Goal: Find specific page/section: Find specific page/section

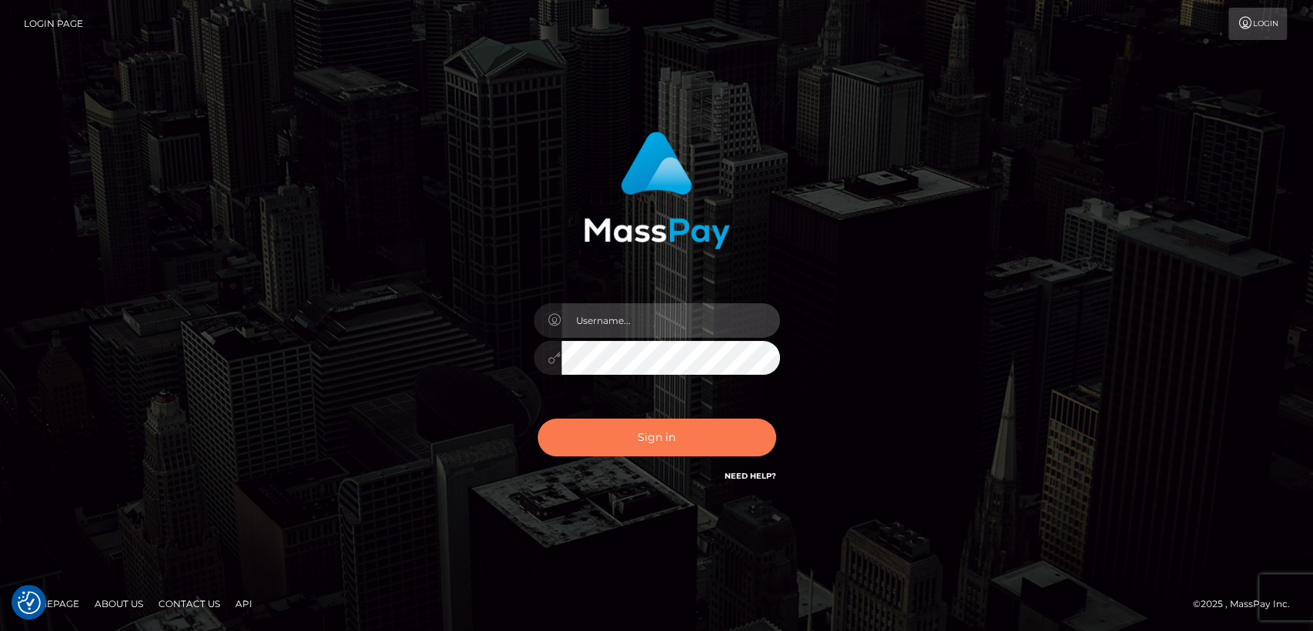
type input "[DOMAIN_NAME]"
click at [668, 440] on button "Sign in" at bounding box center [657, 438] width 238 height 38
type input "nt.es"
click at [668, 440] on button "Sign in" at bounding box center [657, 438] width 238 height 38
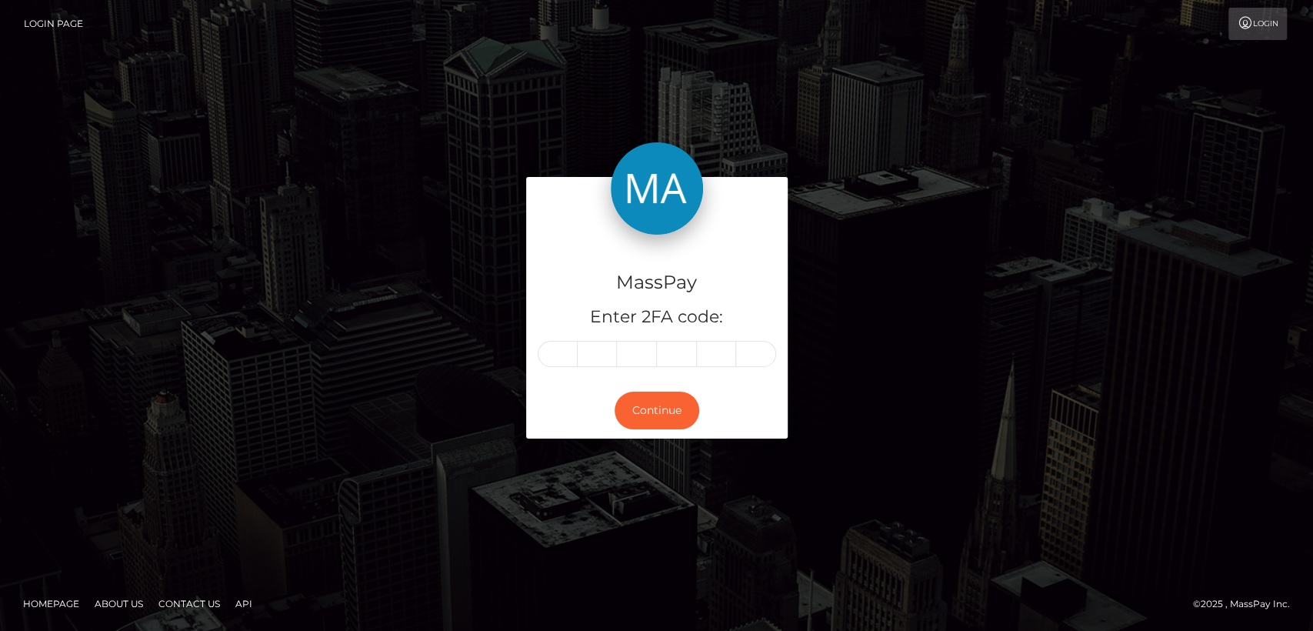
click at [548, 369] on div "MassPay Enter 2FA code:" at bounding box center [657, 309] width 262 height 148
click at [569, 346] on input "text" at bounding box center [558, 354] width 40 height 26
paste input "0"
type input "0"
type input "3"
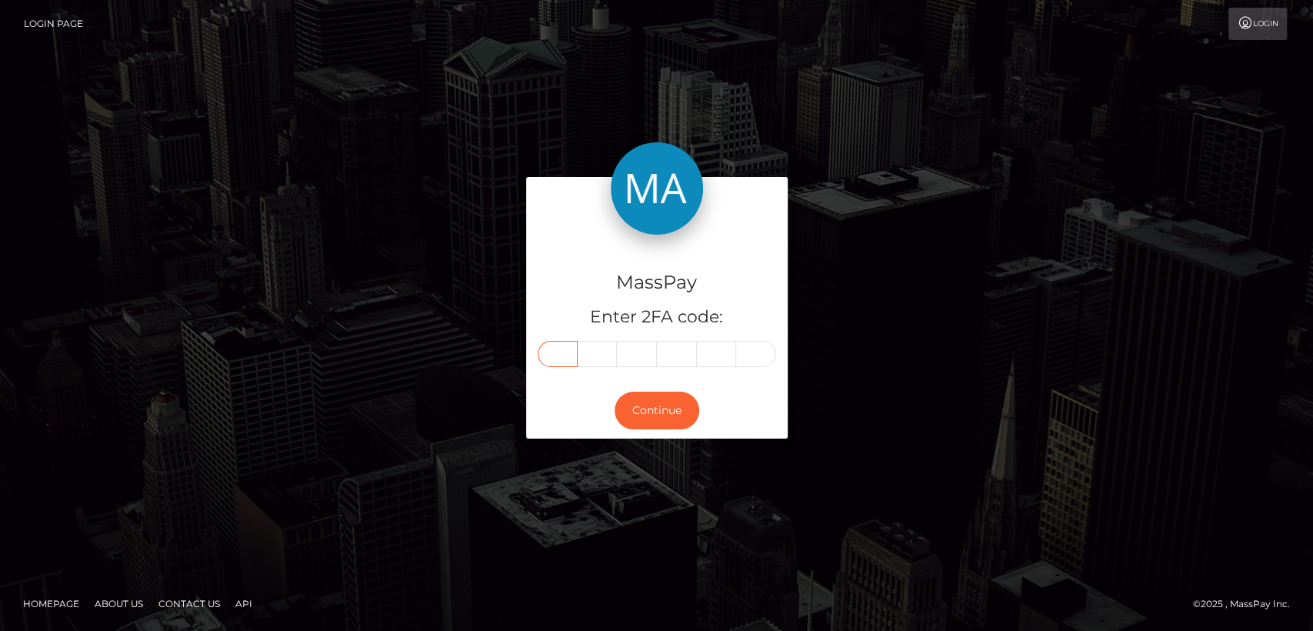
type input "7"
type input "6"
type input "0"
type input "6"
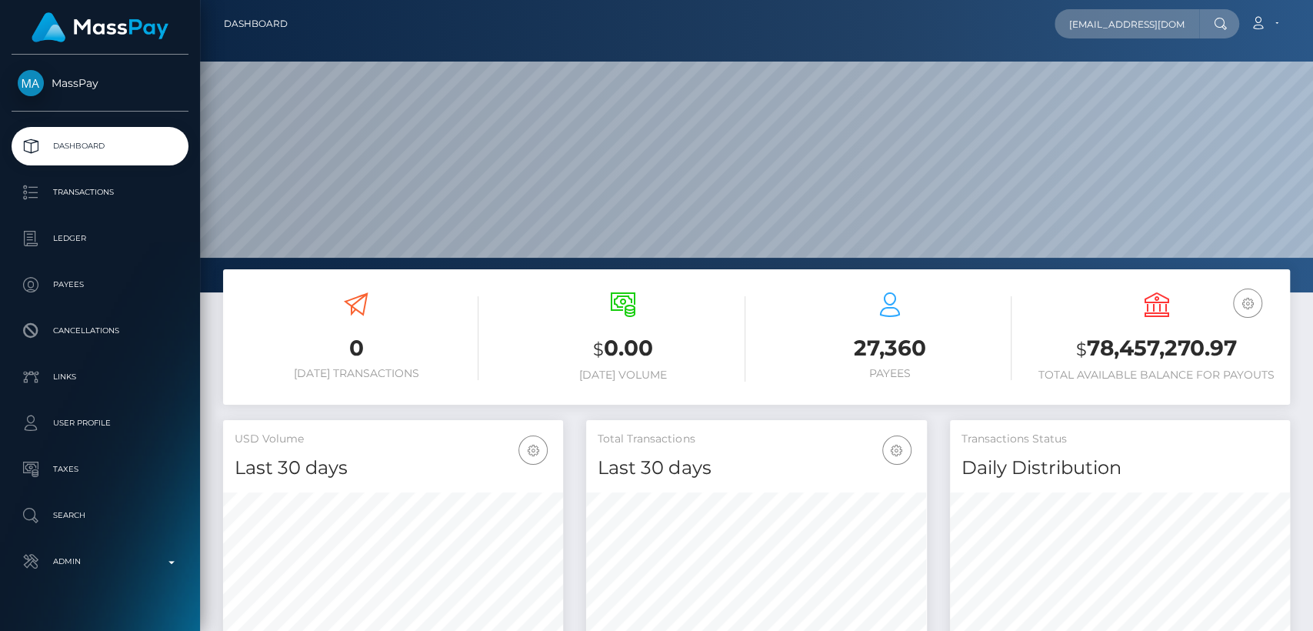
scroll to position [0, 18]
type input "magatsheni424@gmail.com"
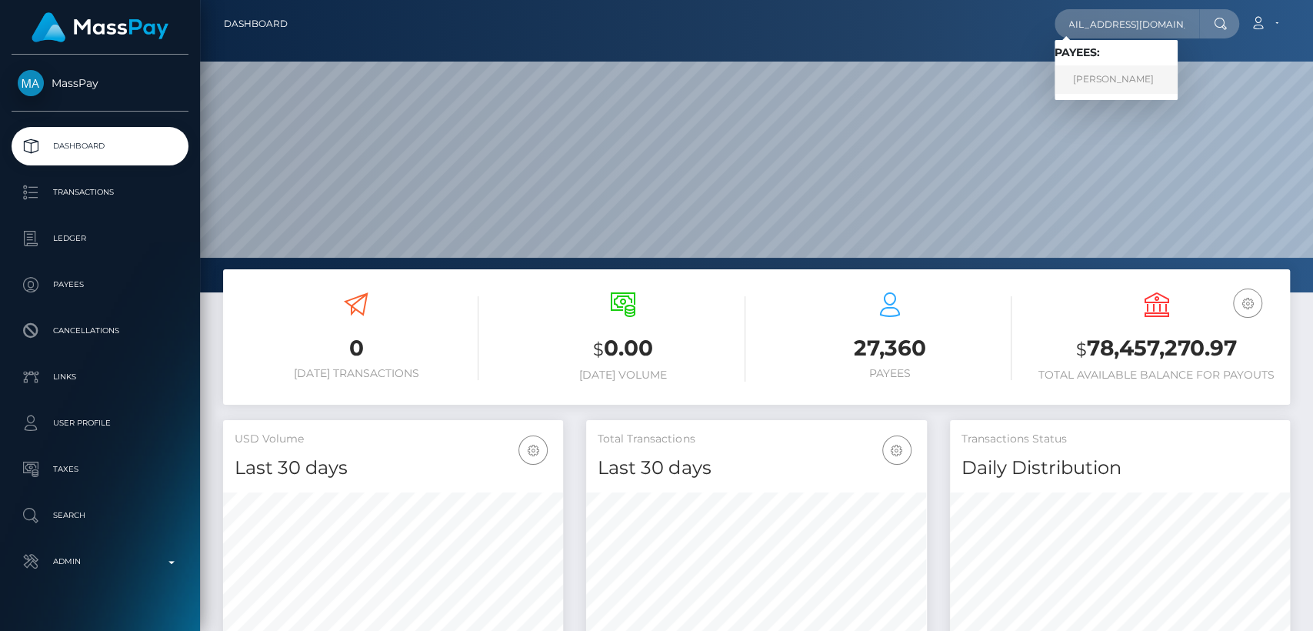
click at [1120, 82] on link "NTOMBIZODWA MAPHOSA" at bounding box center [1116, 79] width 123 height 28
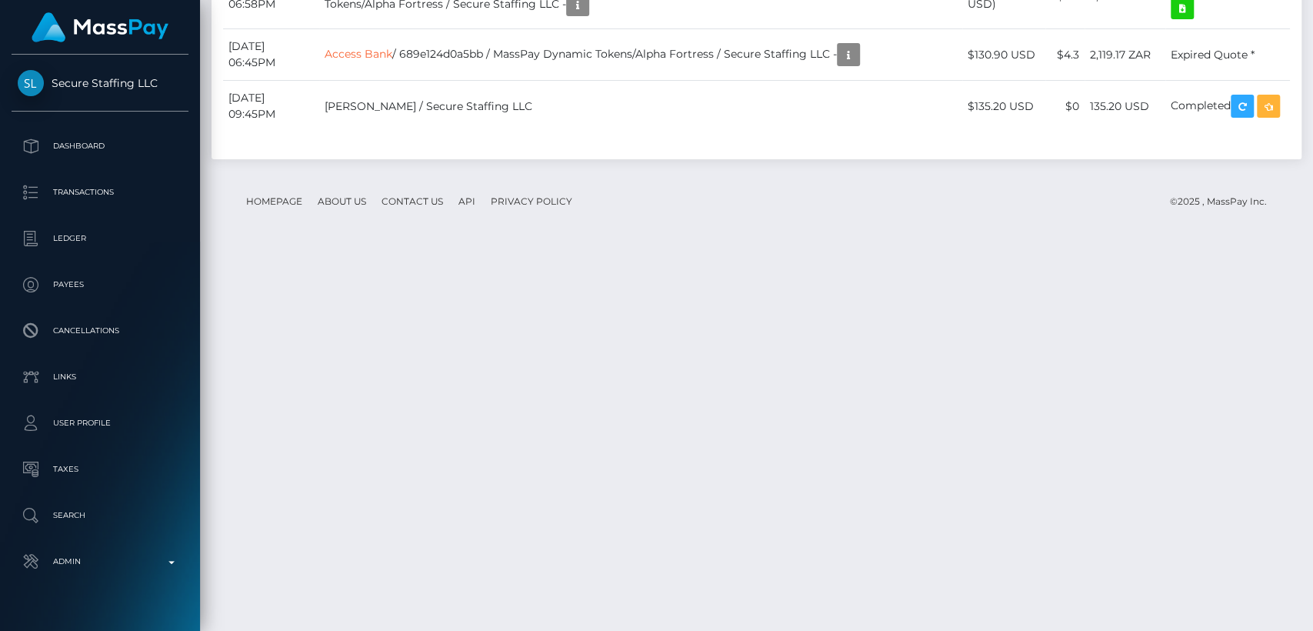
scroll to position [3063, 0]
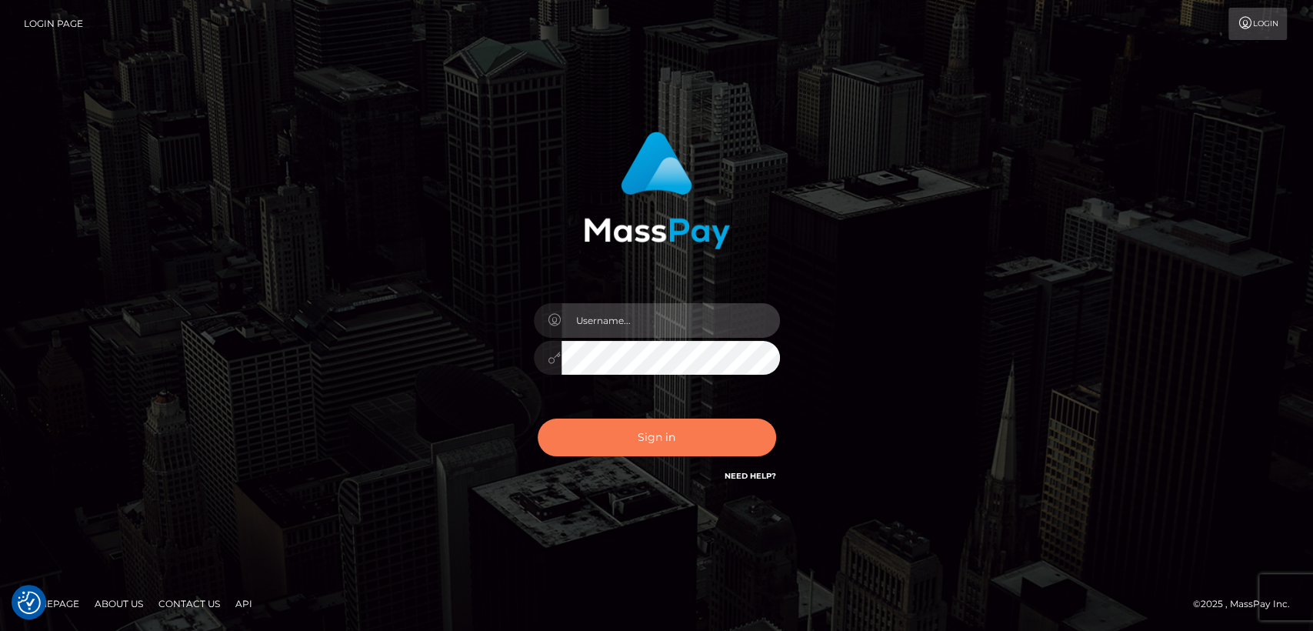
type input "[DOMAIN_NAME]"
click at [679, 446] on button "Sign in" at bounding box center [657, 438] width 238 height 38
type input "nt.es"
click at [679, 432] on button "Sign in" at bounding box center [657, 438] width 238 height 38
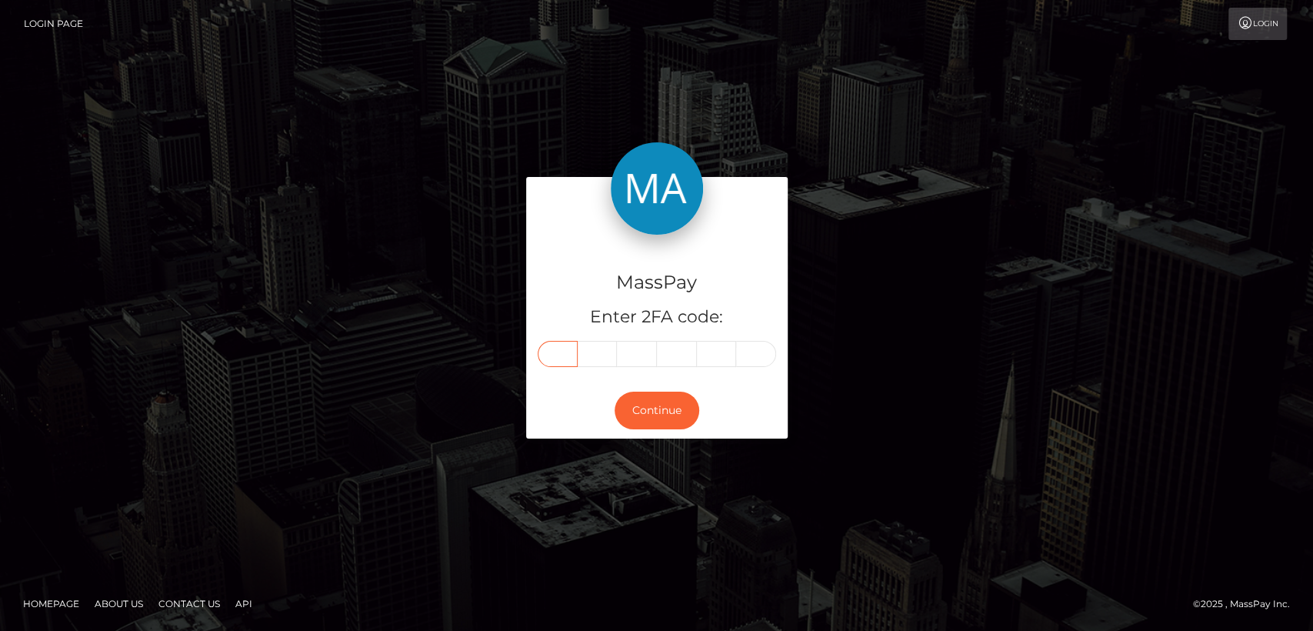
paste input "1"
type input "1"
type input "8"
type input "4"
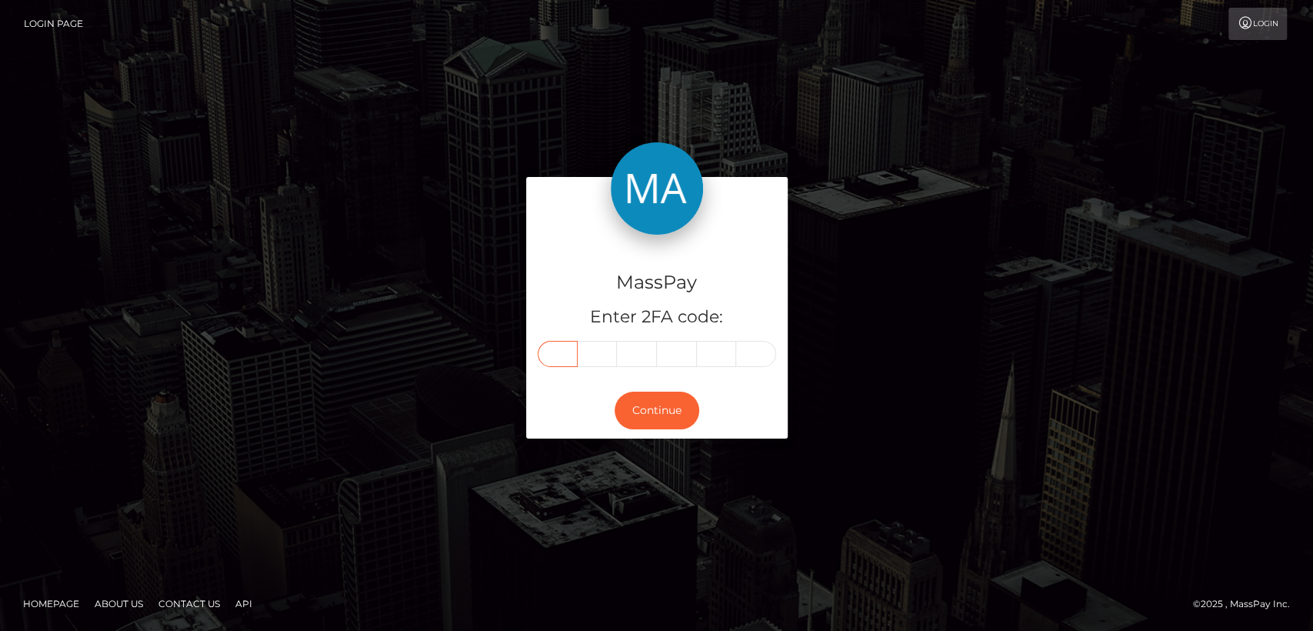
type input "2"
type input "4"
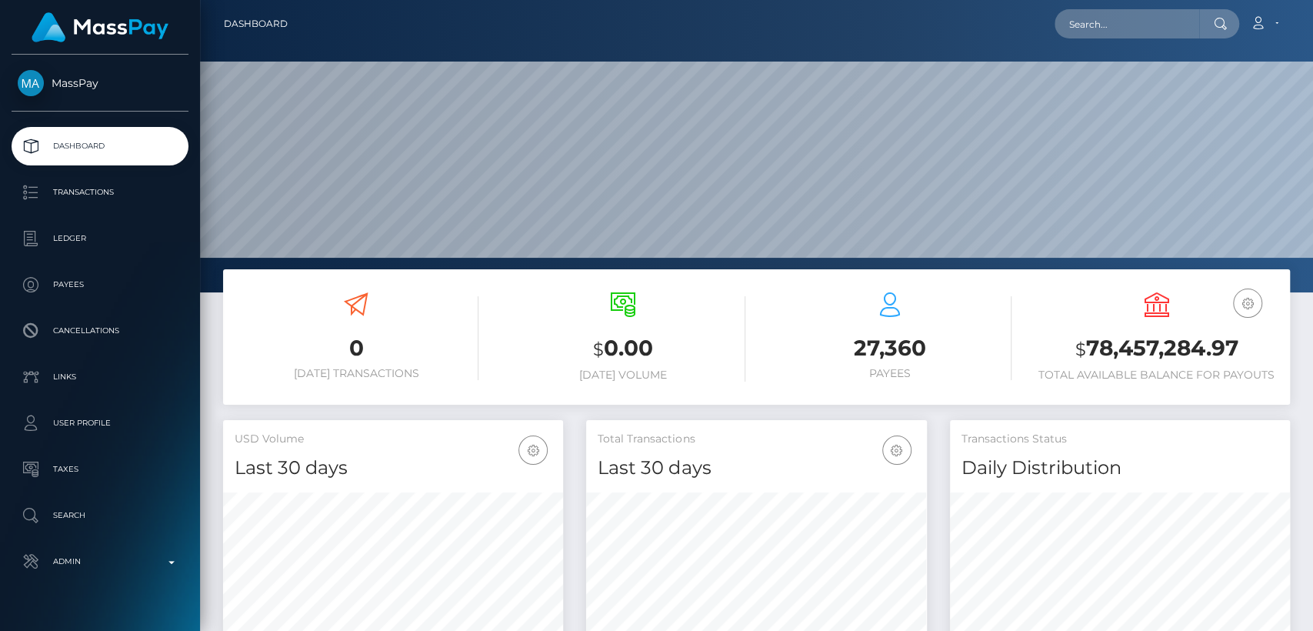
scroll to position [272, 340]
click at [1126, 20] on input "text" at bounding box center [1127, 23] width 145 height 29
paste input "[EMAIL_ADDRESS][DOMAIN_NAME]"
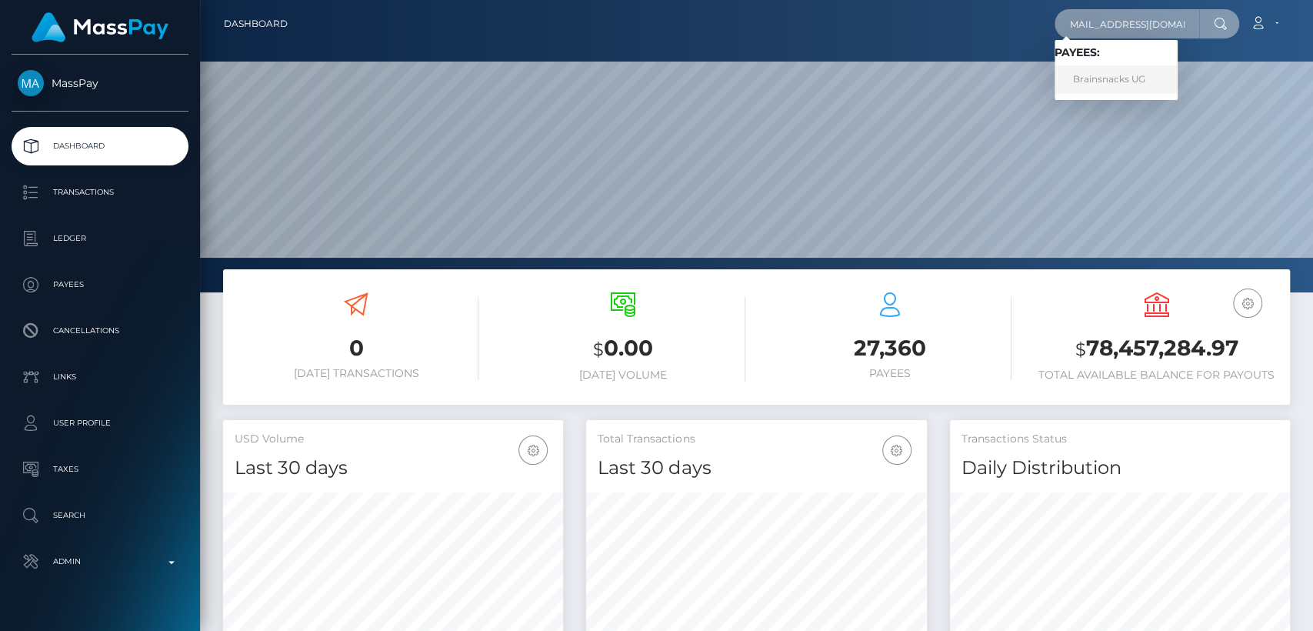
type input "[EMAIL_ADDRESS][DOMAIN_NAME]"
click at [1099, 82] on link "Brainsnacks UG" at bounding box center [1116, 79] width 123 height 28
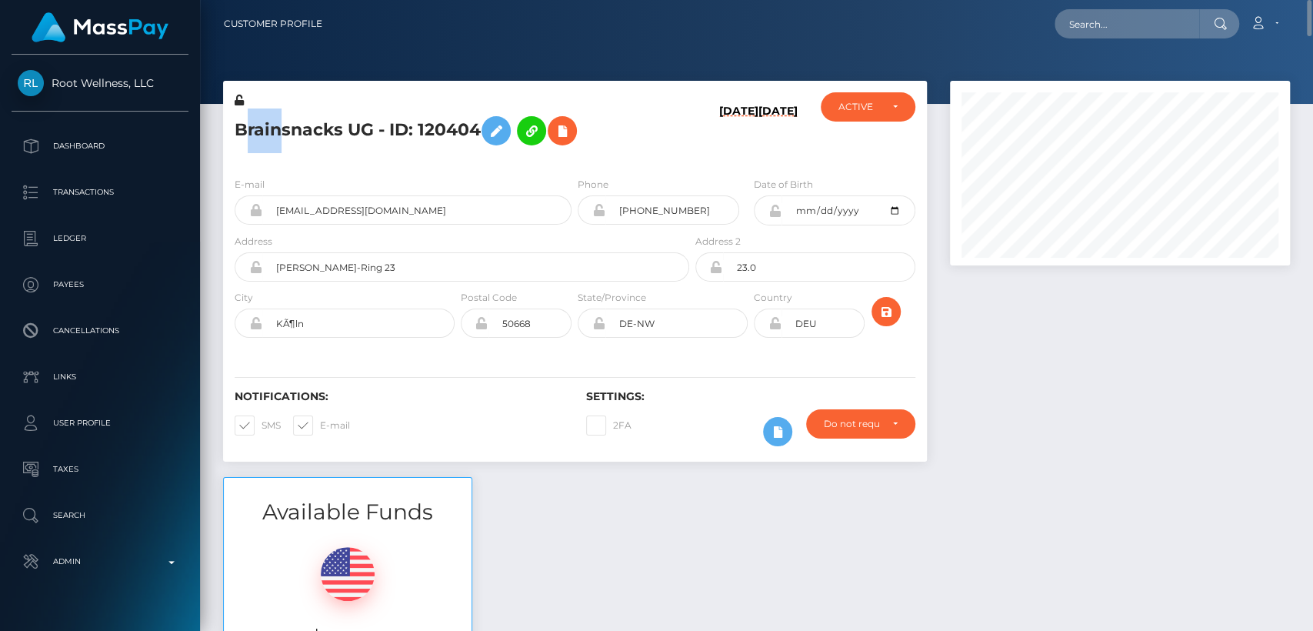
drag, startPoint x: 280, startPoint y: 132, endPoint x: 241, endPoint y: 129, distance: 39.4
click at [241, 129] on h5 "Brainsnacks UG - ID: 120404" at bounding box center [458, 130] width 446 height 45
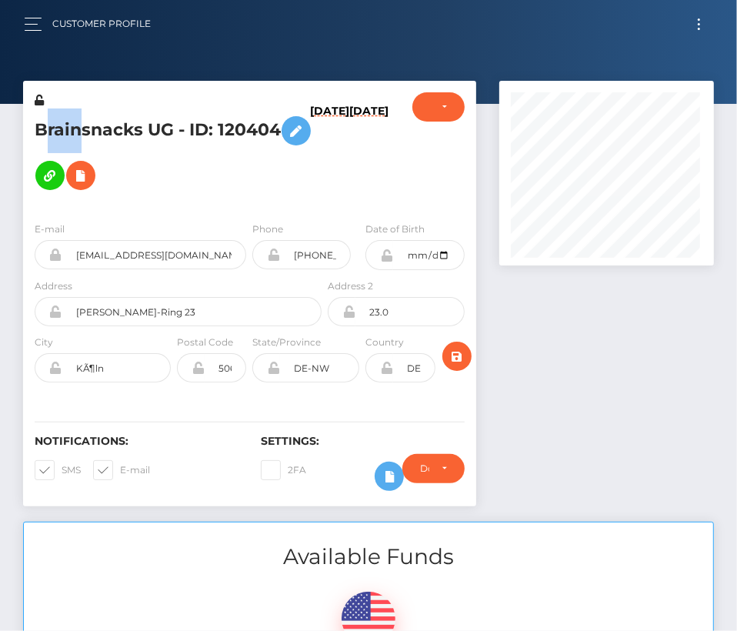
scroll to position [769165, 769134]
drag, startPoint x: 692, startPoint y: 366, endPoint x: 662, endPoint y: 339, distance: 40.3
click at [692, 366] on div at bounding box center [607, 301] width 238 height 441
